Goal: Information Seeking & Learning: Learn about a topic

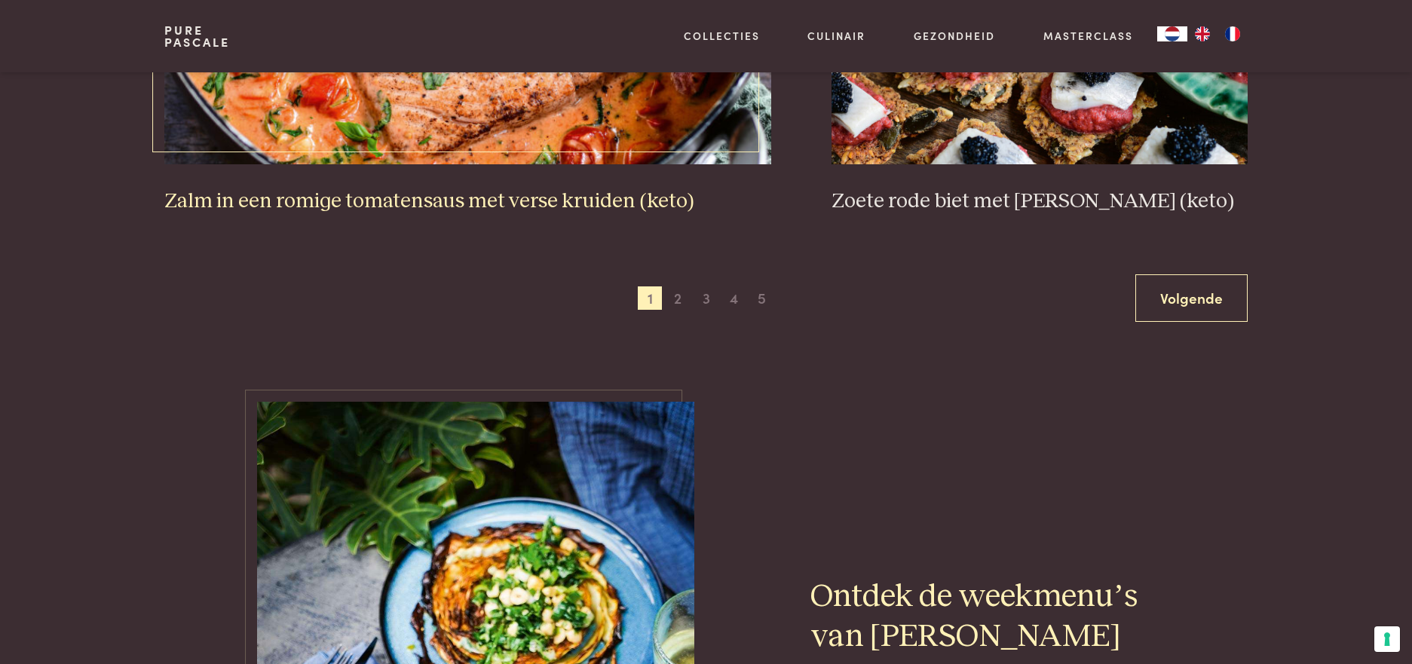
scroll to position [2923, 0]
click at [678, 298] on span "2" at bounding box center [677, 298] width 24 height 24
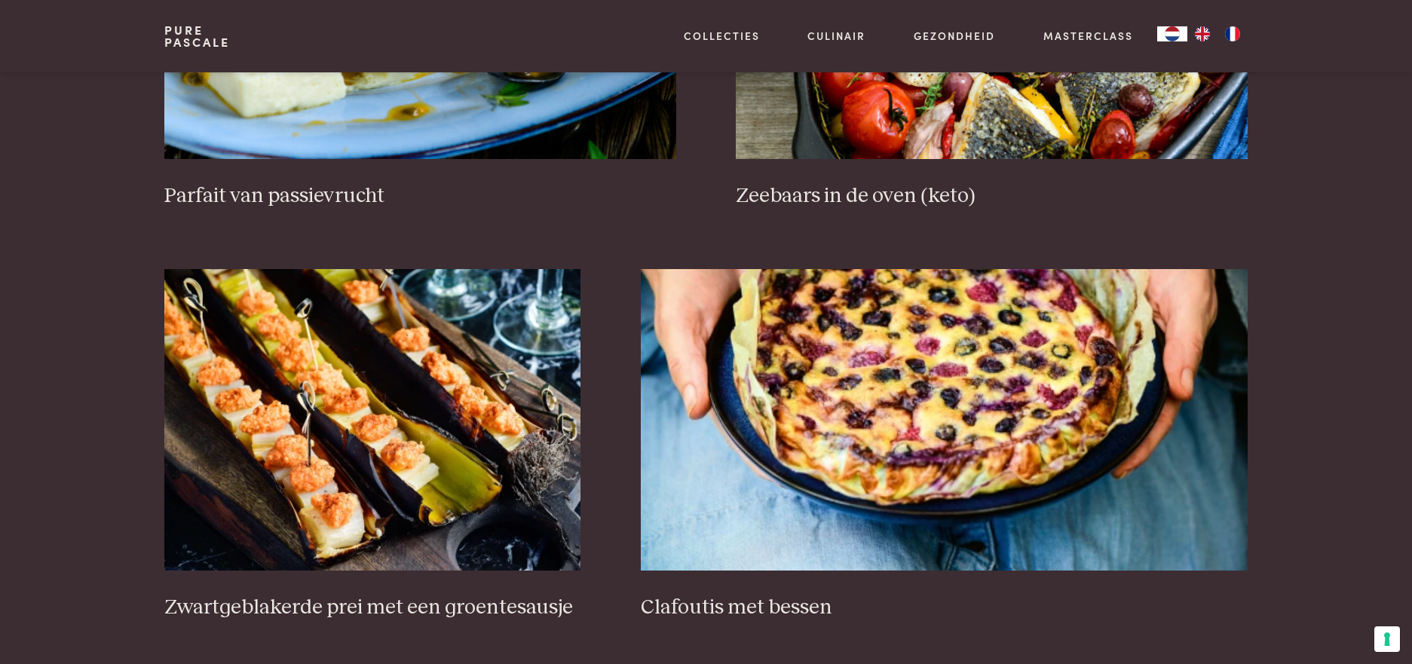
scroll to position [843, 0]
click at [867, 520] on img at bounding box center [944, 420] width 607 height 301
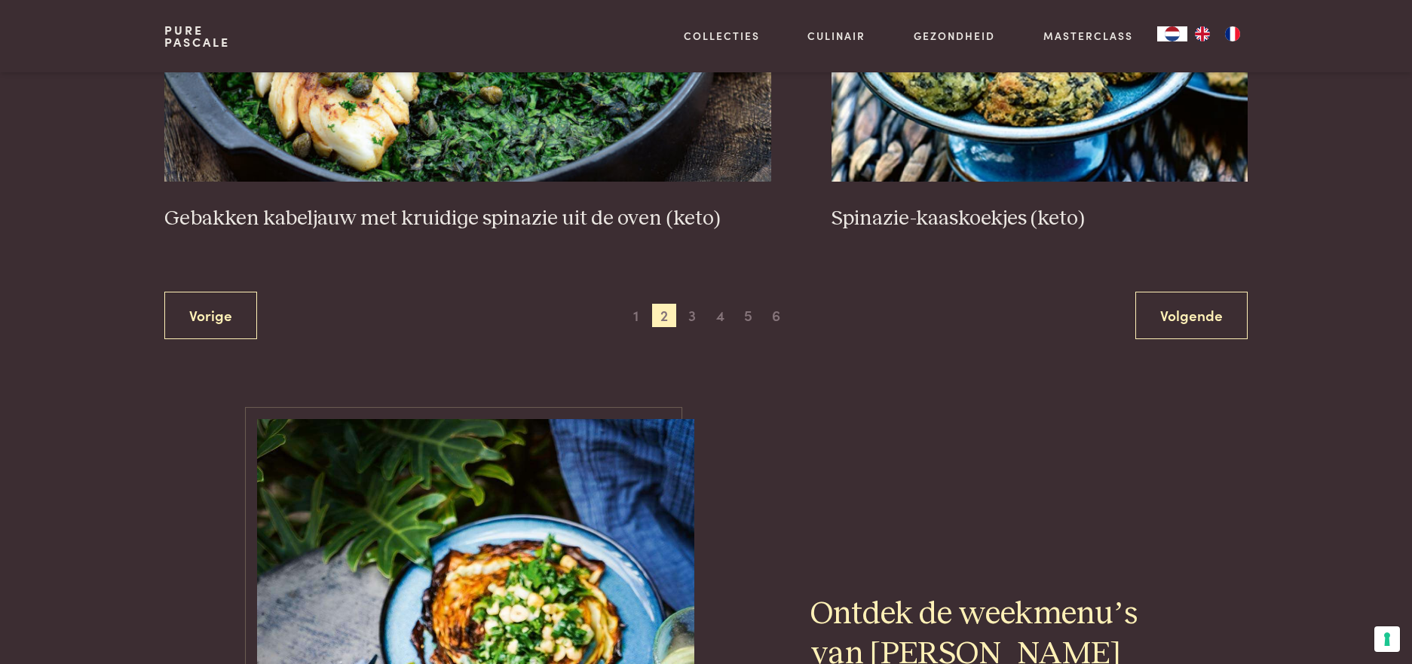
scroll to position [2908, 0]
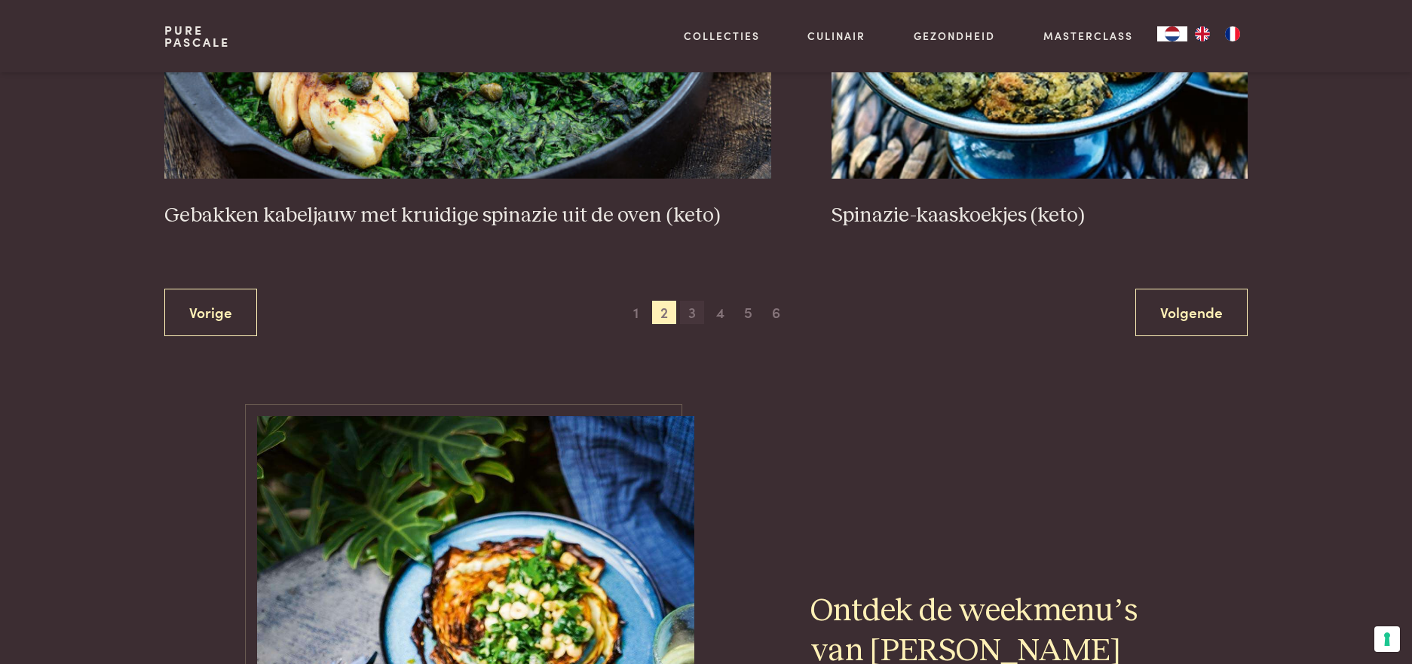
click at [693, 311] on span "3" at bounding box center [692, 313] width 24 height 24
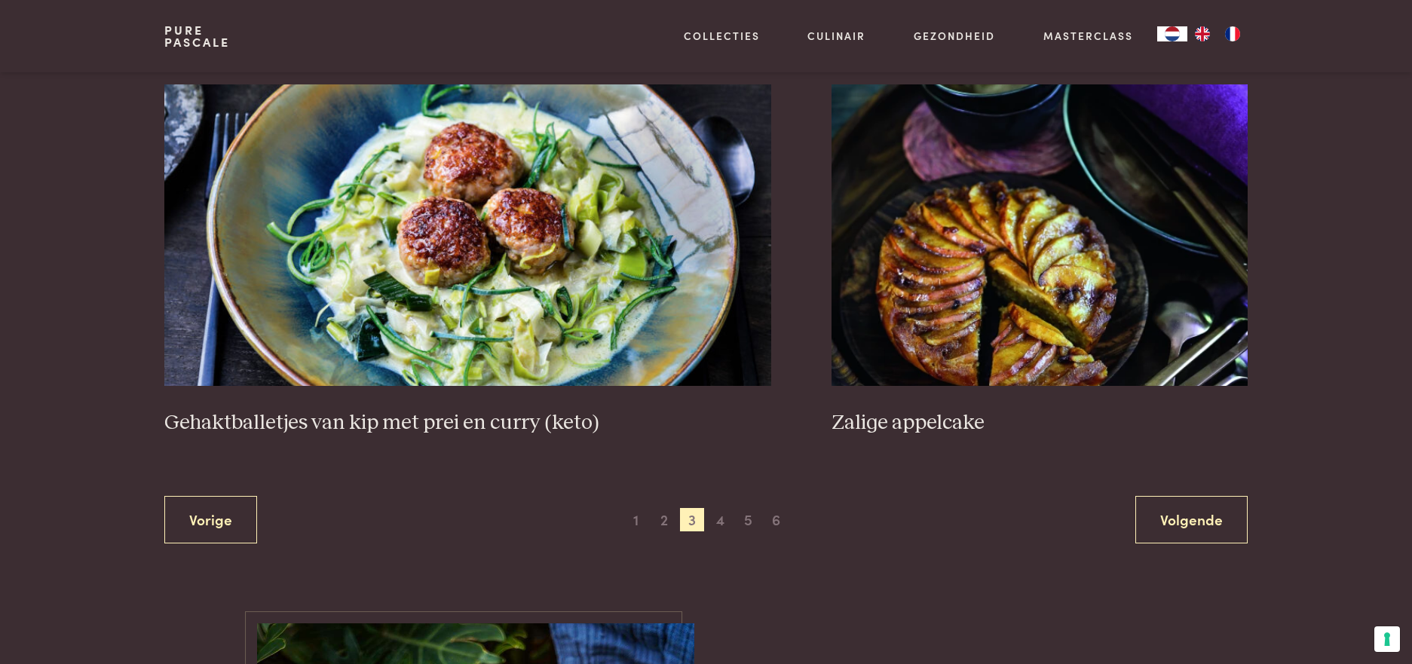
scroll to position [2754, 0]
click at [718, 519] on span "4" at bounding box center [720, 519] width 24 height 24
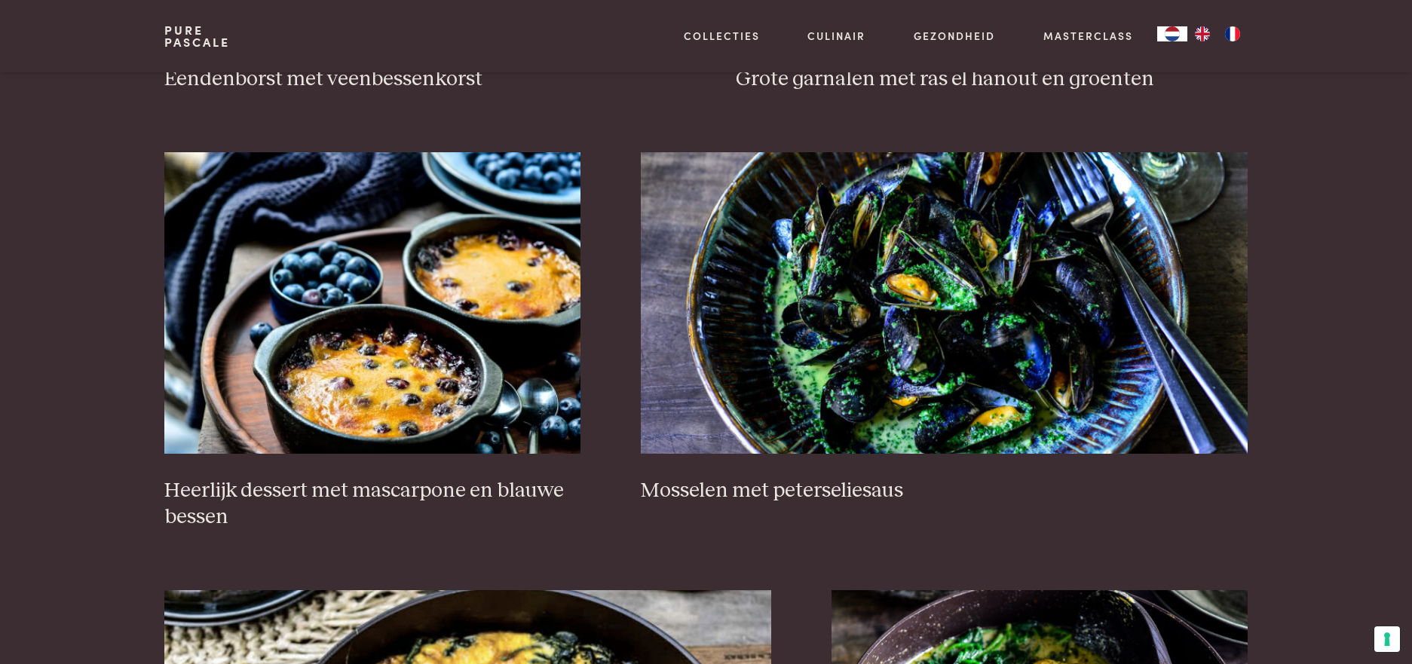
scroll to position [962, 0]
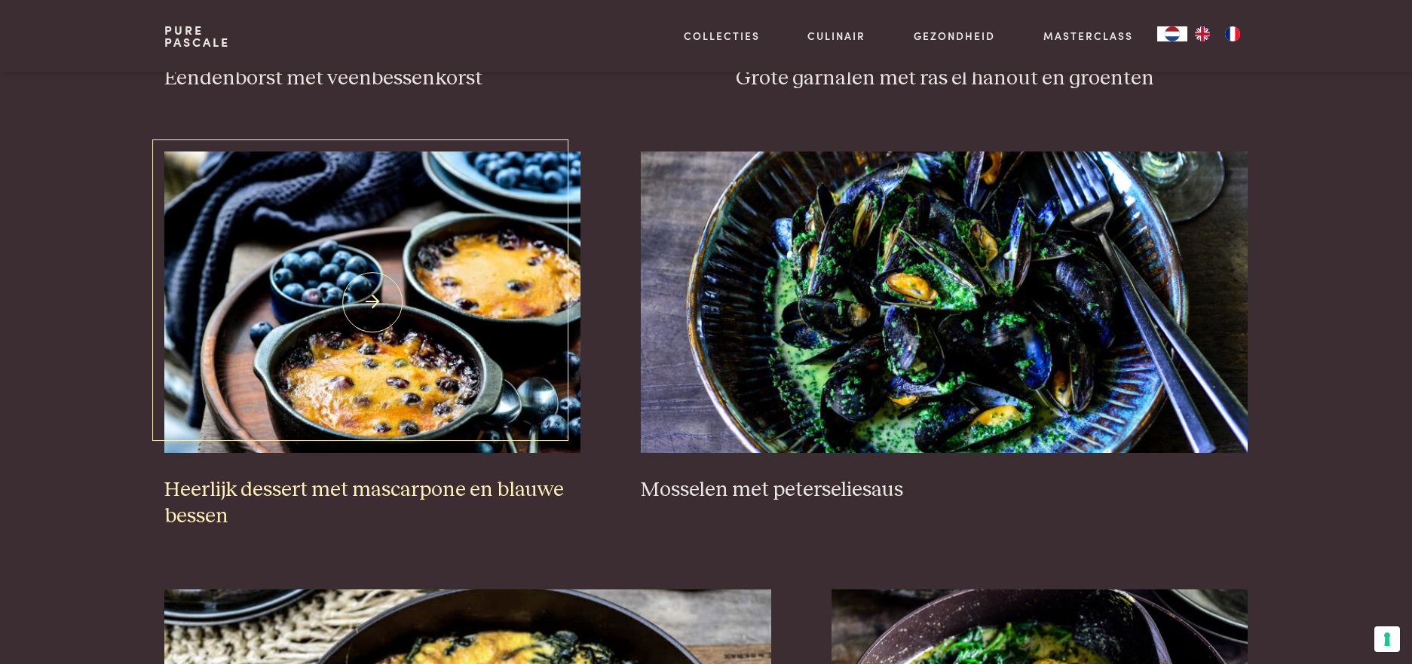
click at [358, 350] on img at bounding box center [372, 301] width 416 height 301
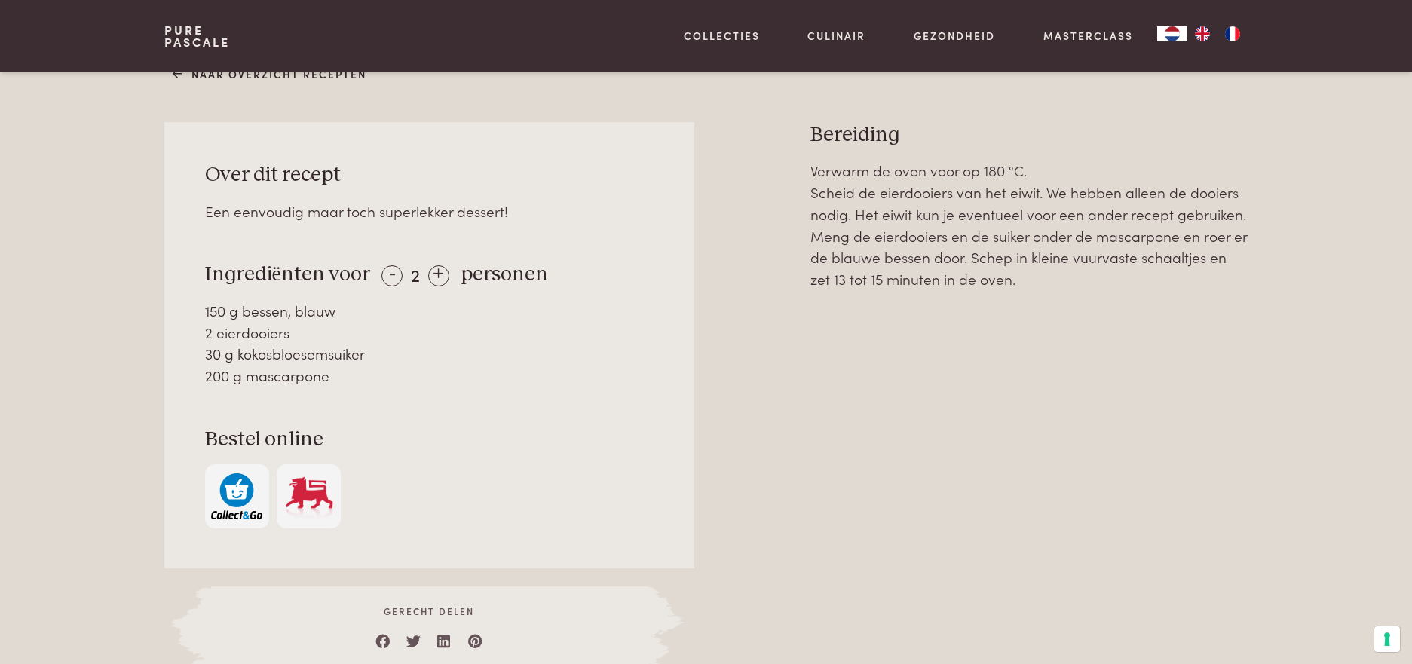
scroll to position [665, 0]
